Goal: Information Seeking & Learning: Learn about a topic

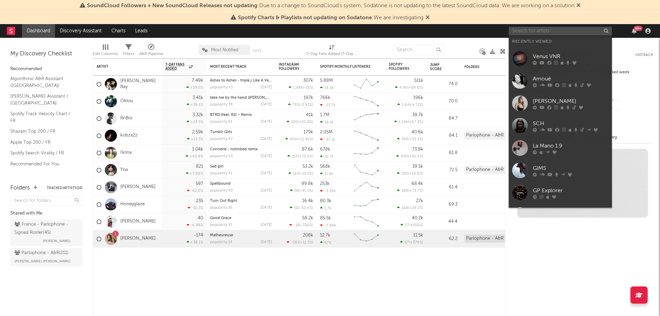
click at [547, 32] on input "text" at bounding box center [559, 31] width 103 height 9
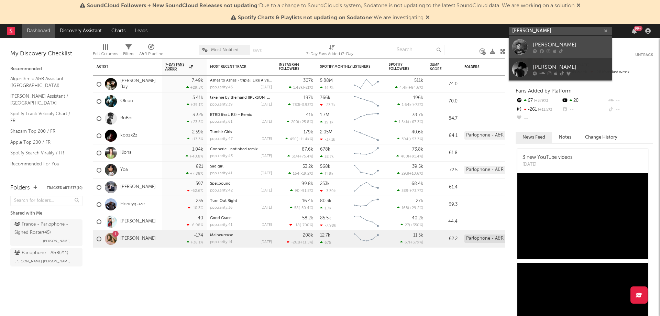
type input "[PERSON_NAME]"
click at [539, 45] on div "[PERSON_NAME]" at bounding box center [571, 45] width 76 height 8
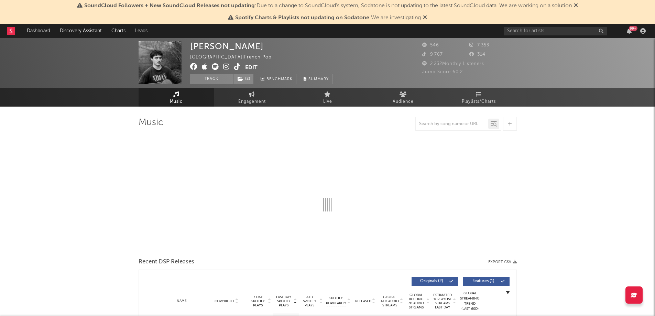
select select "6m"
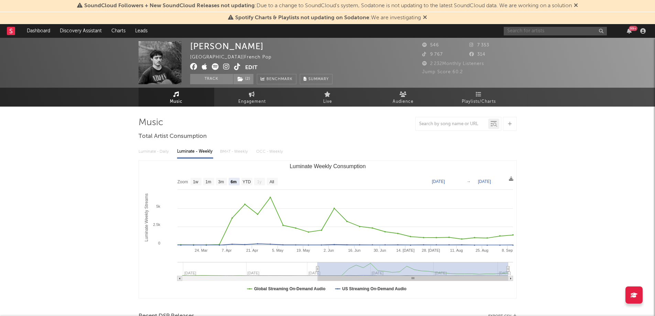
click at [551, 34] on input "text" at bounding box center [554, 31] width 103 height 9
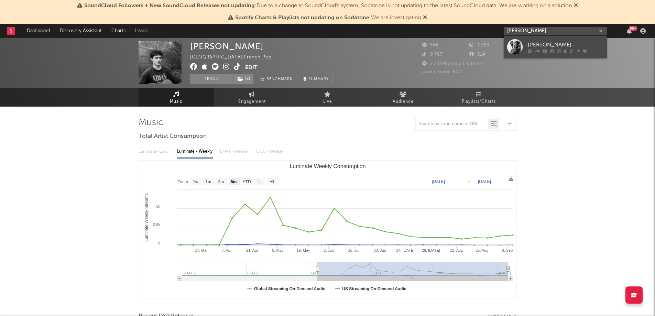
type input "[PERSON_NAME]"
click at [526, 47] on link "[PERSON_NAME]" at bounding box center [554, 47] width 103 height 22
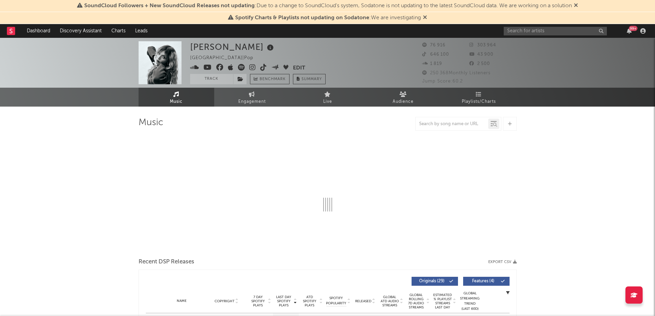
select select "6m"
